Goal: Entertainment & Leisure: Consume media (video, audio)

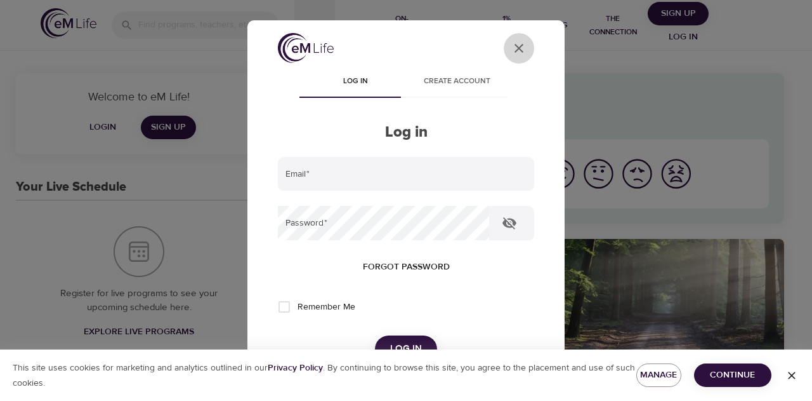
click at [515, 46] on icon "close" at bounding box center [519, 48] width 9 height 9
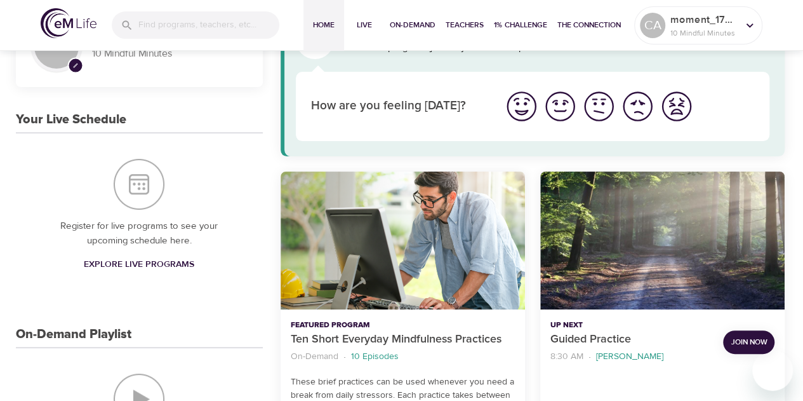
scroll to position [56, 0]
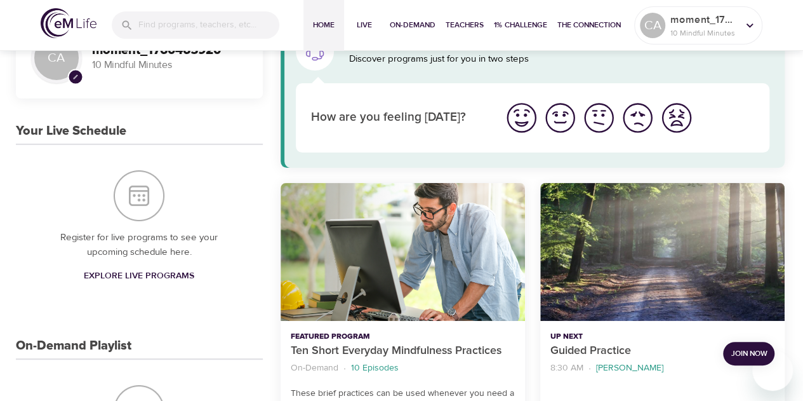
click at [563, 109] on img "I'm feeling good" at bounding box center [560, 117] width 35 height 35
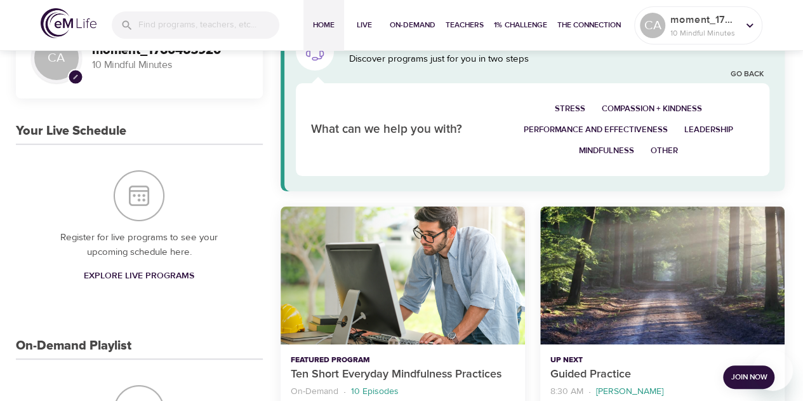
click at [641, 96] on div "Stress Compassion + Kindness Performance and Effectiveness Leadership Mindfulne…" at bounding box center [628, 129] width 268 height 77
click at [637, 105] on span "Compassion + Kindness" at bounding box center [652, 109] width 100 height 15
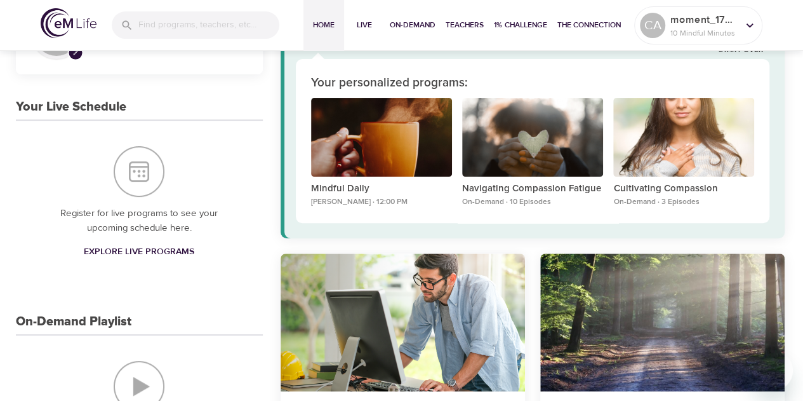
scroll to position [0, 0]
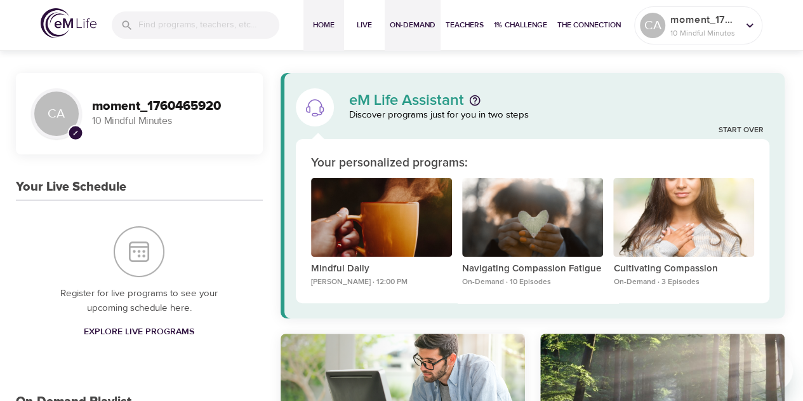
click at [413, 25] on span "On-Demand" at bounding box center [413, 24] width 46 height 13
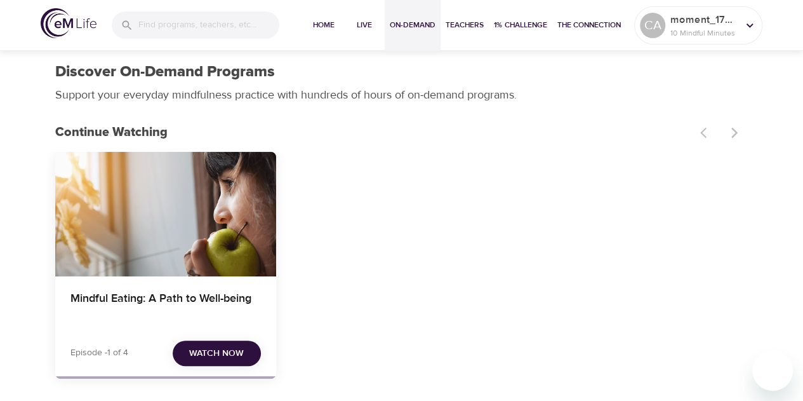
click at [211, 261] on div "Mindful Eating: A Path to Well-being" at bounding box center [165, 214] width 221 height 124
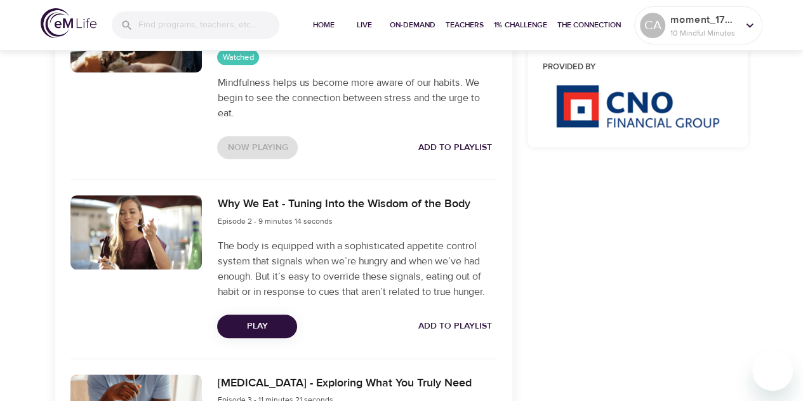
scroll to position [570, 0]
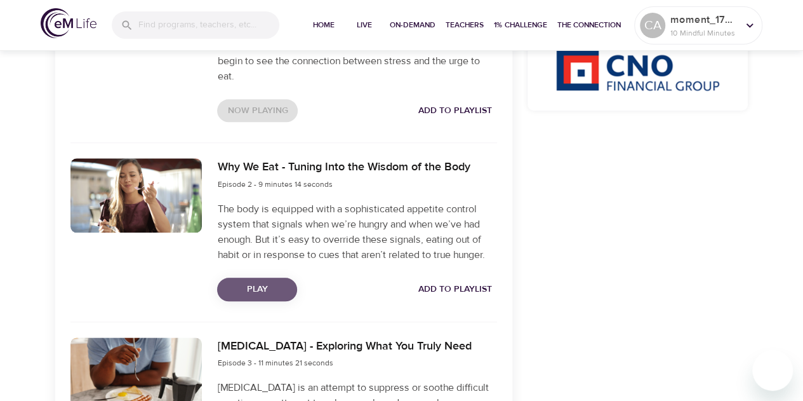
click at [268, 286] on span "Play" at bounding box center [257, 289] width 60 height 16
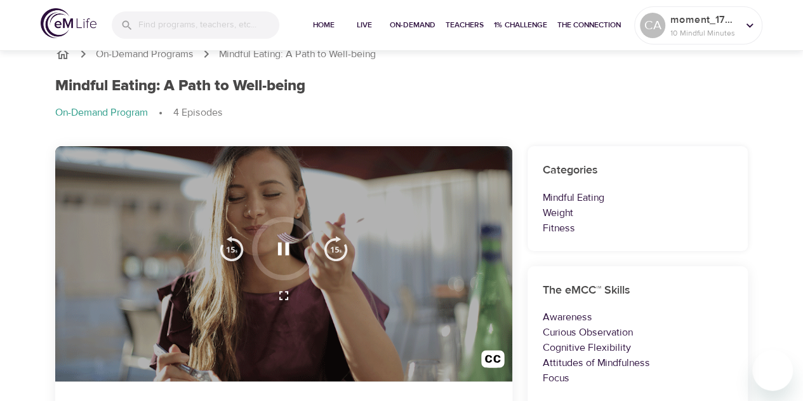
scroll to position [0, 0]
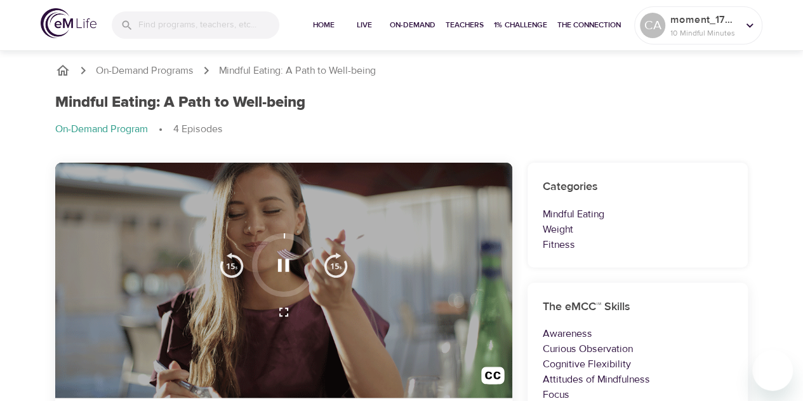
click at [540, 98] on div "Mindful Eating: A Path to Well-being" at bounding box center [401, 102] width 693 height 18
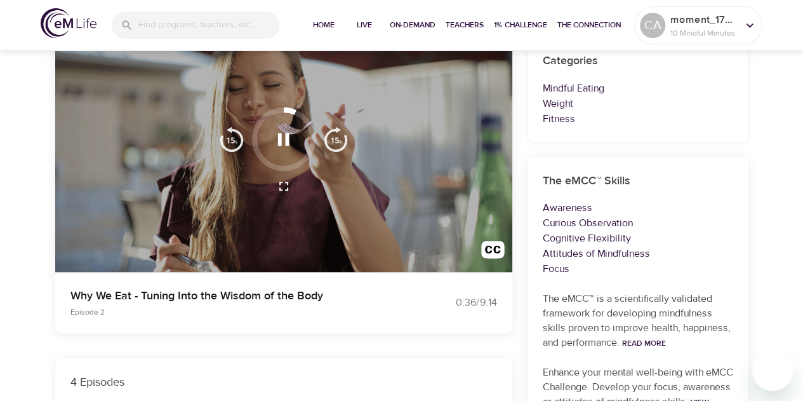
scroll to position [133, 0]
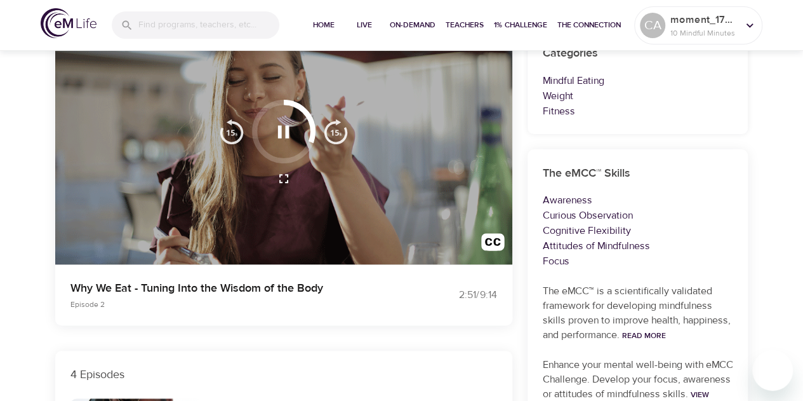
click at [343, 313] on div "Why We Eat - Tuning Into the Wisdom of the Body Episode 2" at bounding box center [228, 295] width 331 height 46
click at [295, 319] on div "Why We Eat - Tuning Into the Wisdom of the Body Episode 2 4:51 / 9:14" at bounding box center [284, 294] width 472 height 76
